Goal: Task Accomplishment & Management: Use online tool/utility

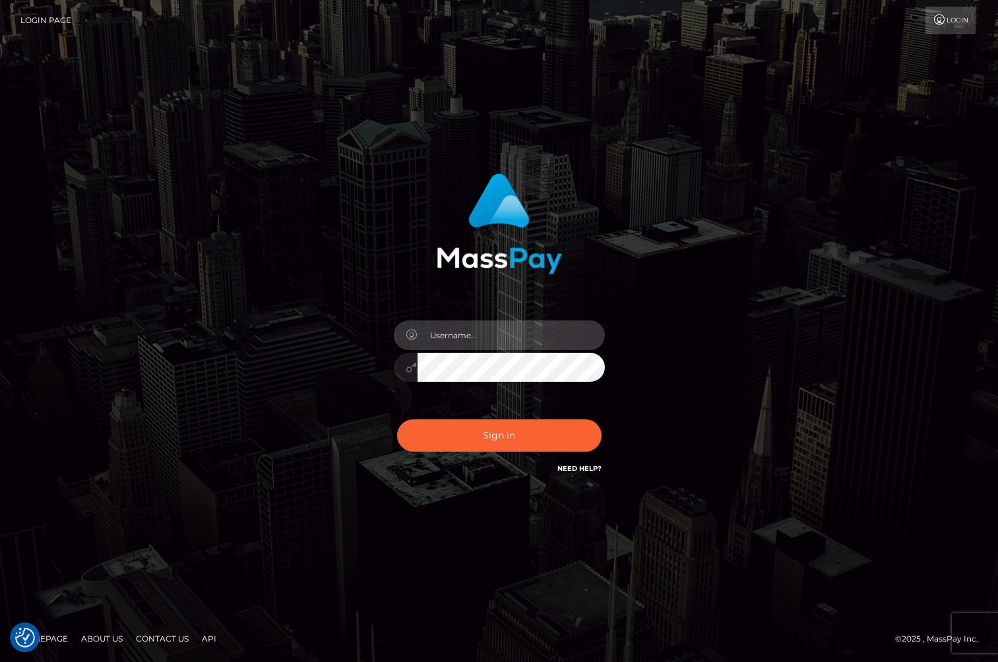
click at [486, 325] on input "text" at bounding box center [511, 336] width 187 height 30
type input "[PERSON_NAME].whop"
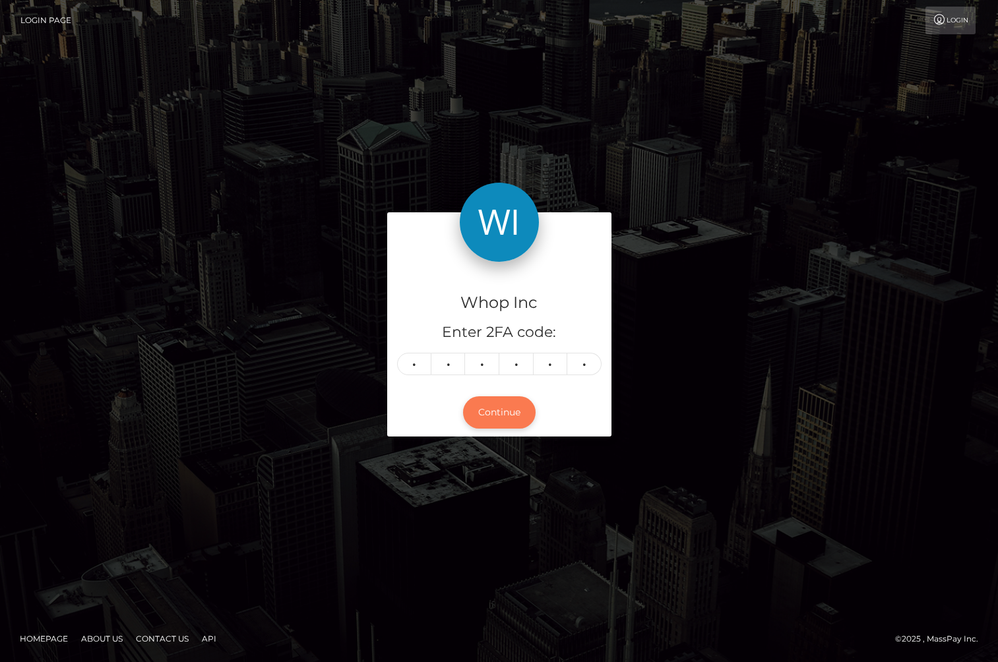
click at [510, 414] on button "Continue" at bounding box center [499, 413] width 73 height 32
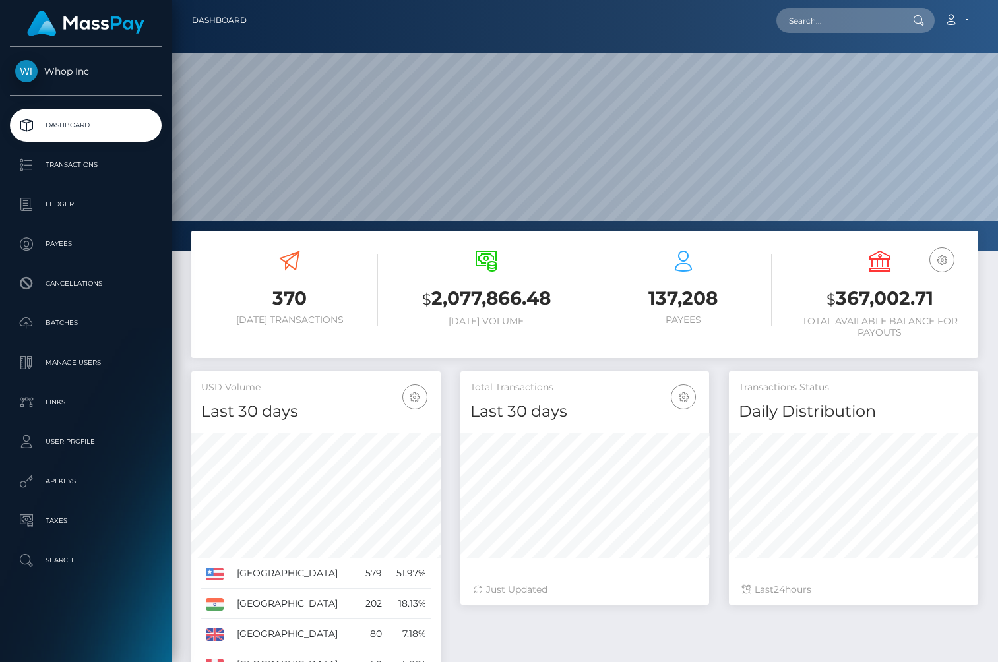
scroll to position [234, 249]
click at [476, 344] on div "$ 2,077,866.48 Today Volume" at bounding box center [486, 296] width 197 height 111
